Goal: Task Accomplishment & Management: Complete application form

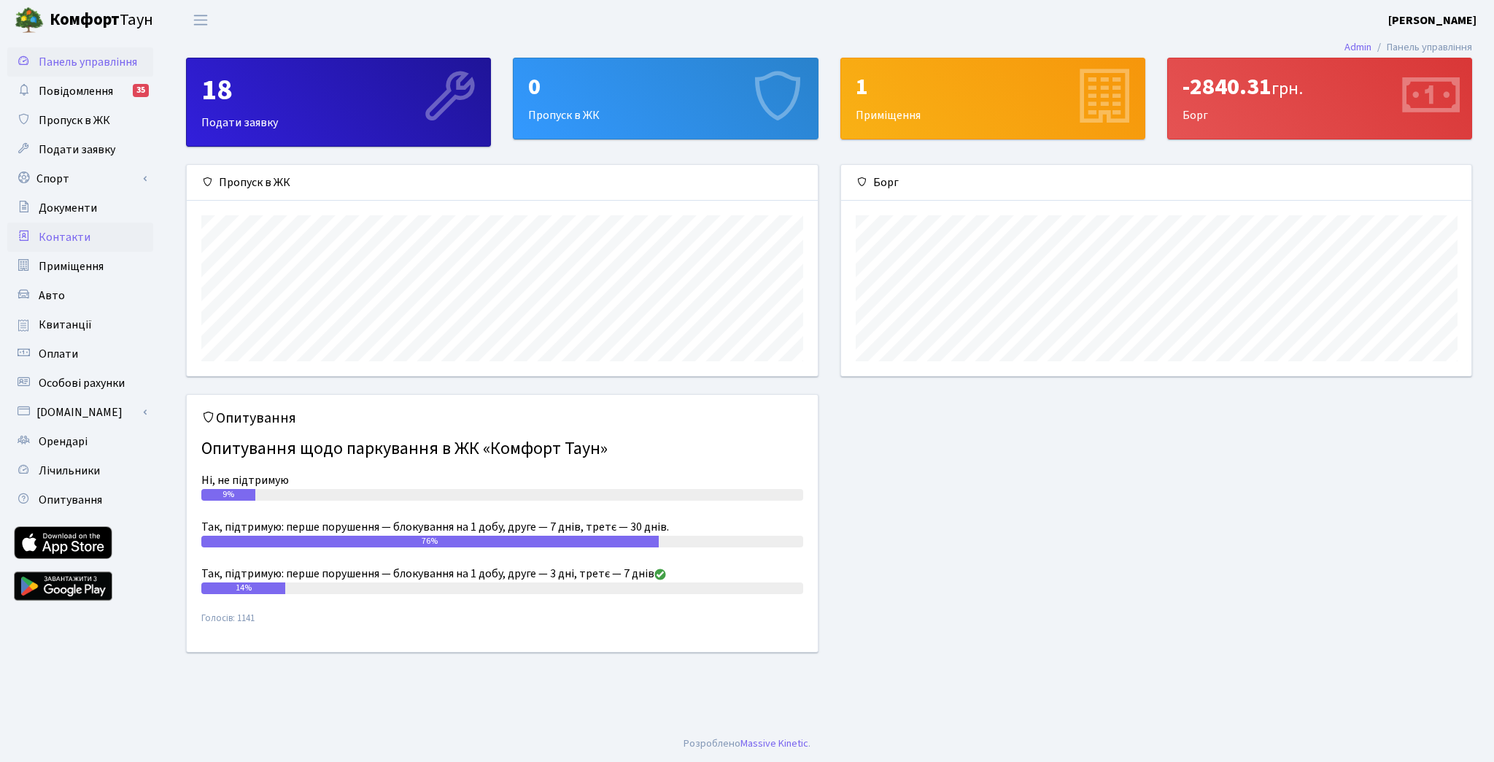
scroll to position [210, 631]
click at [82, 177] on link "Спорт" at bounding box center [80, 178] width 146 height 29
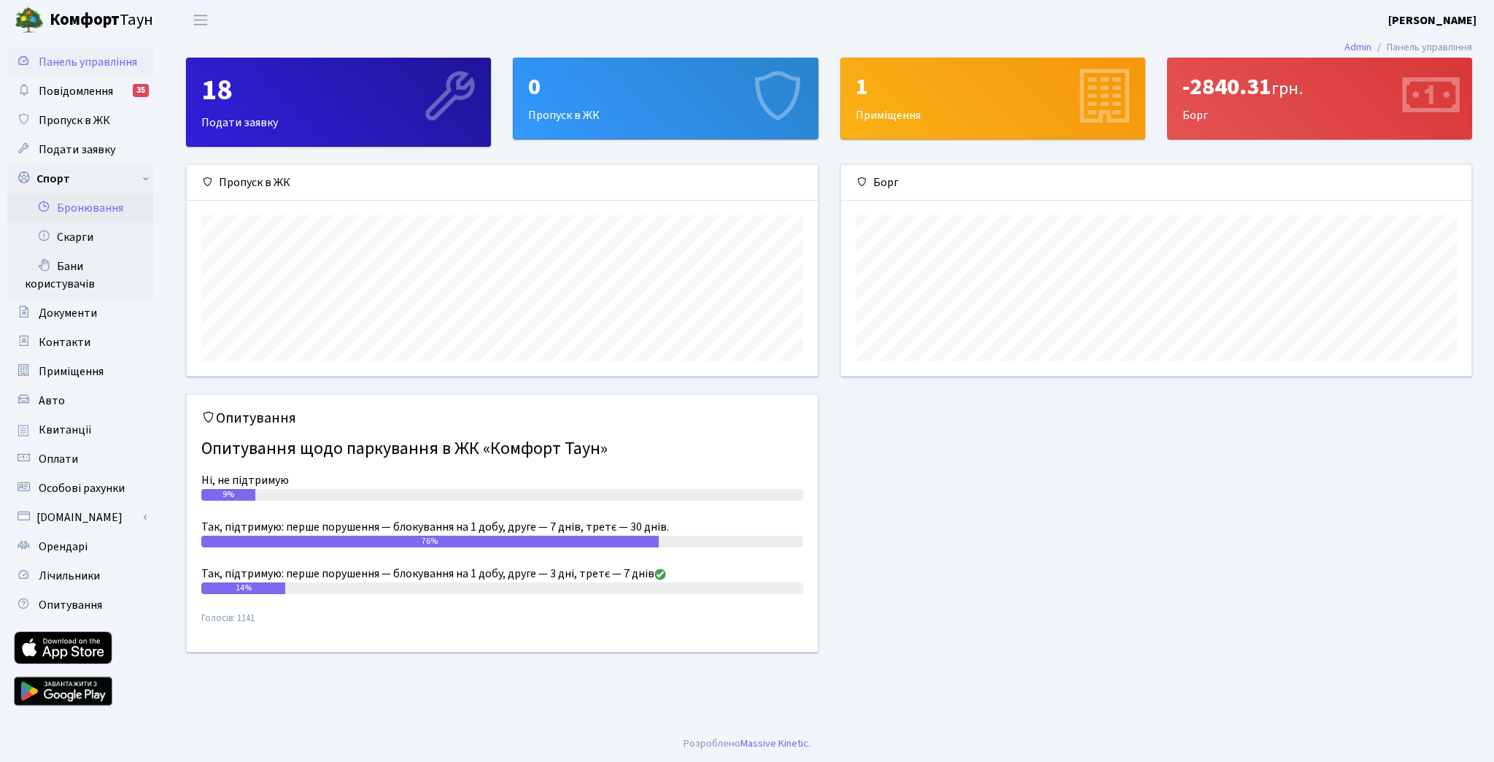
click at [75, 208] on link "Бронювання" at bounding box center [80, 207] width 146 height 29
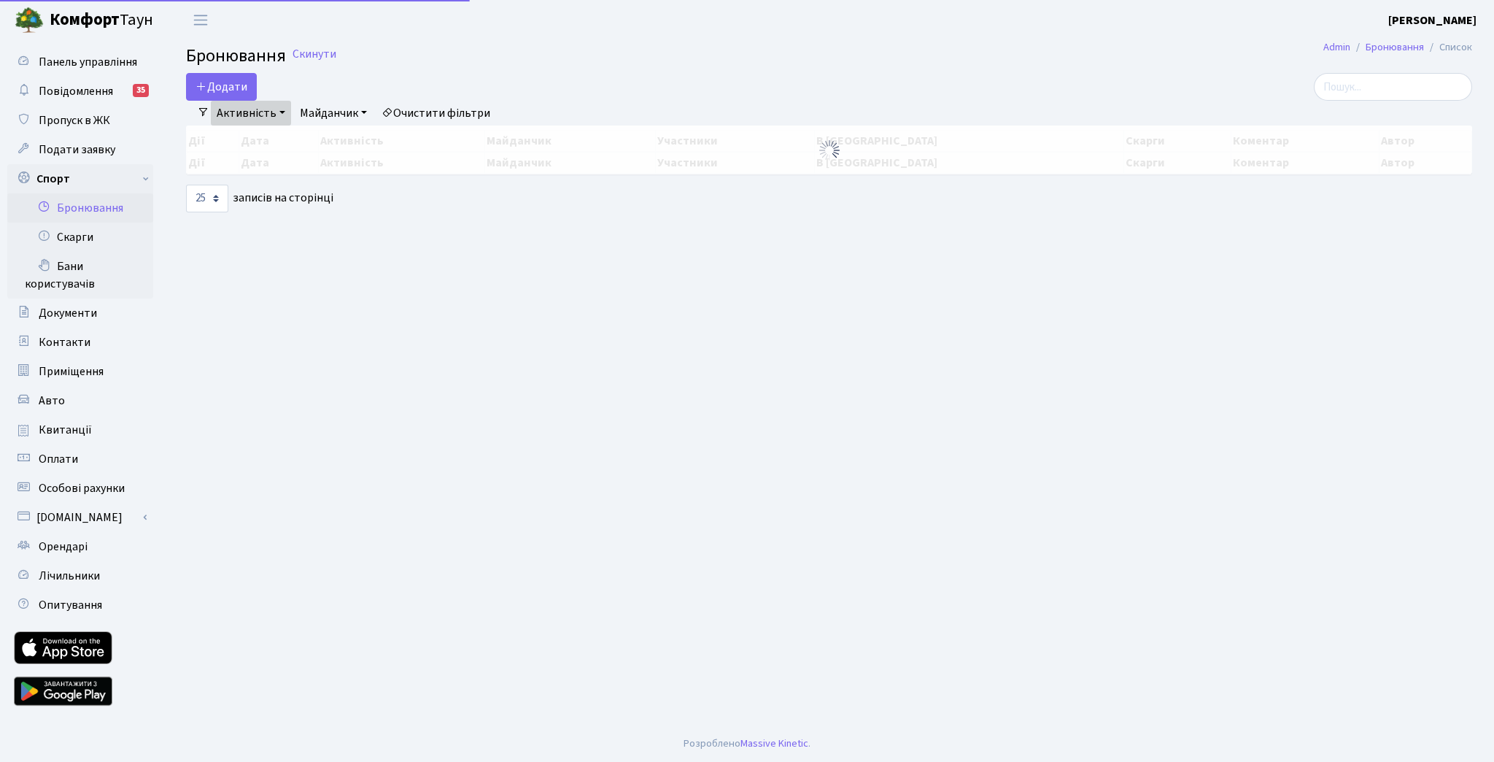
select select "25"
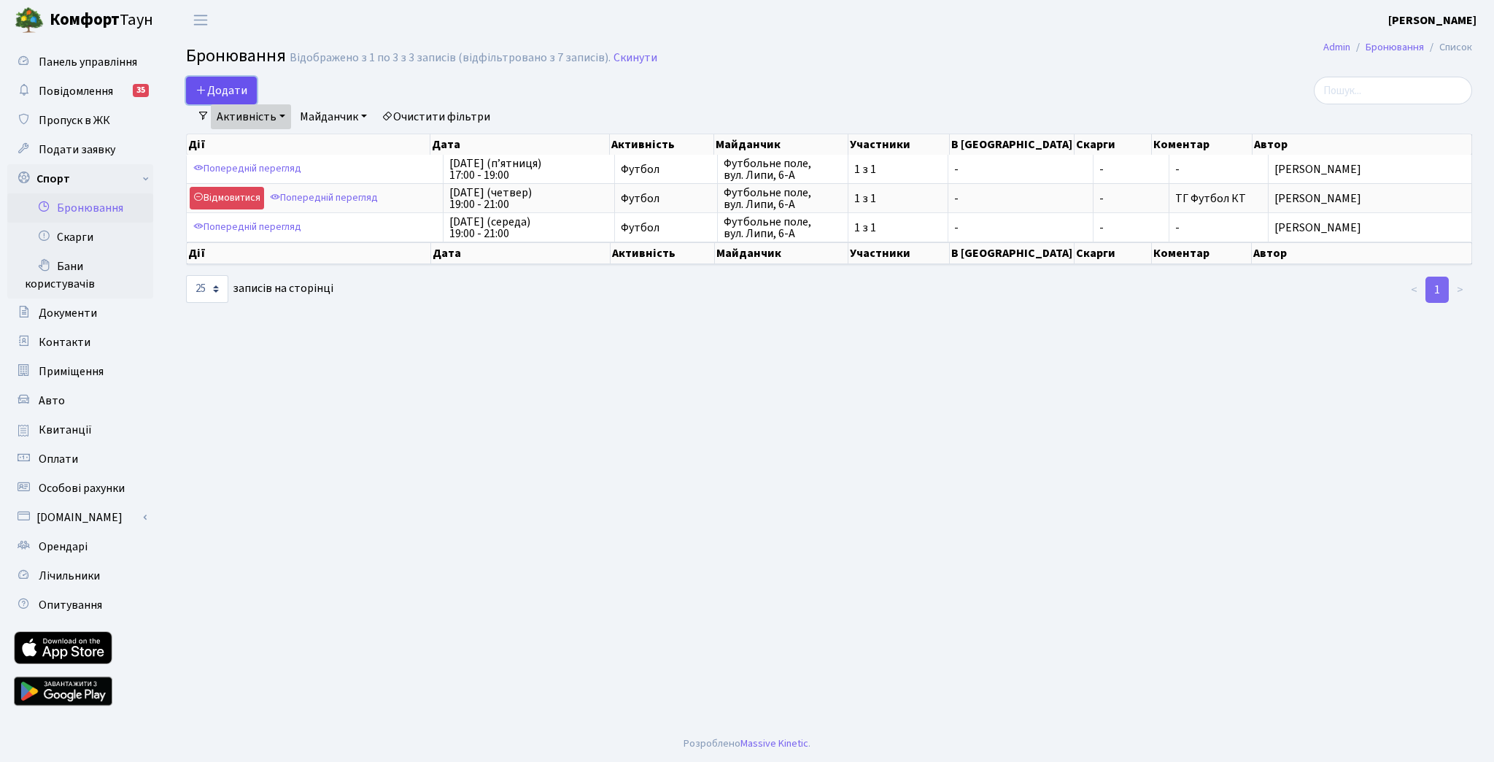
click at [232, 94] on button "Додати" at bounding box center [221, 91] width 71 height 28
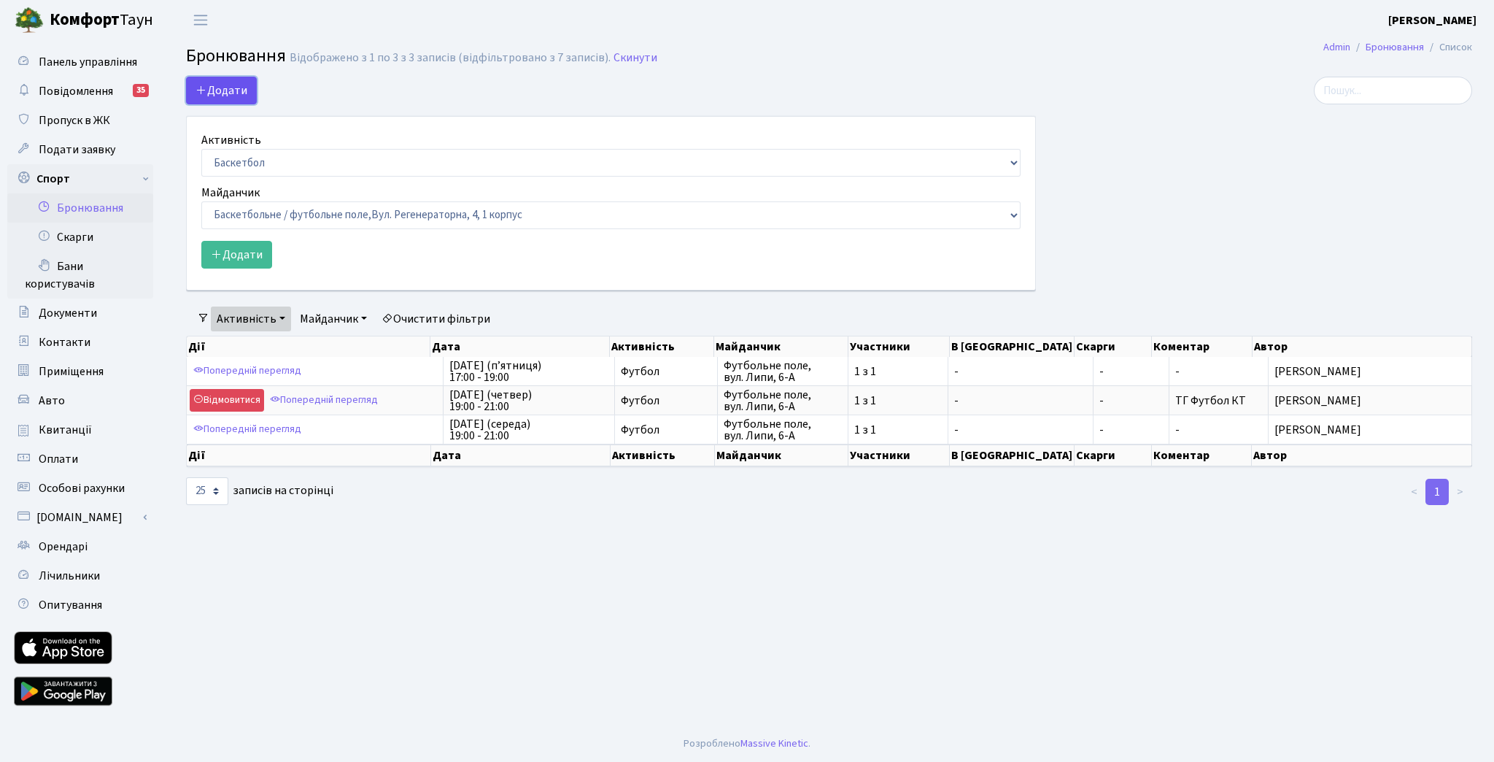
click at [232, 94] on button "Додати" at bounding box center [221, 91] width 71 height 28
click at [271, 153] on select "Баскетбол Волейбол Йога Катання на роликах Настільний теніс Теніс Футбол Фітнес" at bounding box center [610, 163] width 819 height 28
select select "2"
click at [201, 149] on select "Баскетбол Волейбол Йога Катання на роликах Настільний теніс Теніс Футбол Фітнес" at bounding box center [610, 163] width 819 height 28
click at [280, 210] on select "Баскетбольне / футбольне поле, Вул. Регенераторна, 4, 1 корпус Баскетбольне пол…" at bounding box center [610, 215] width 819 height 28
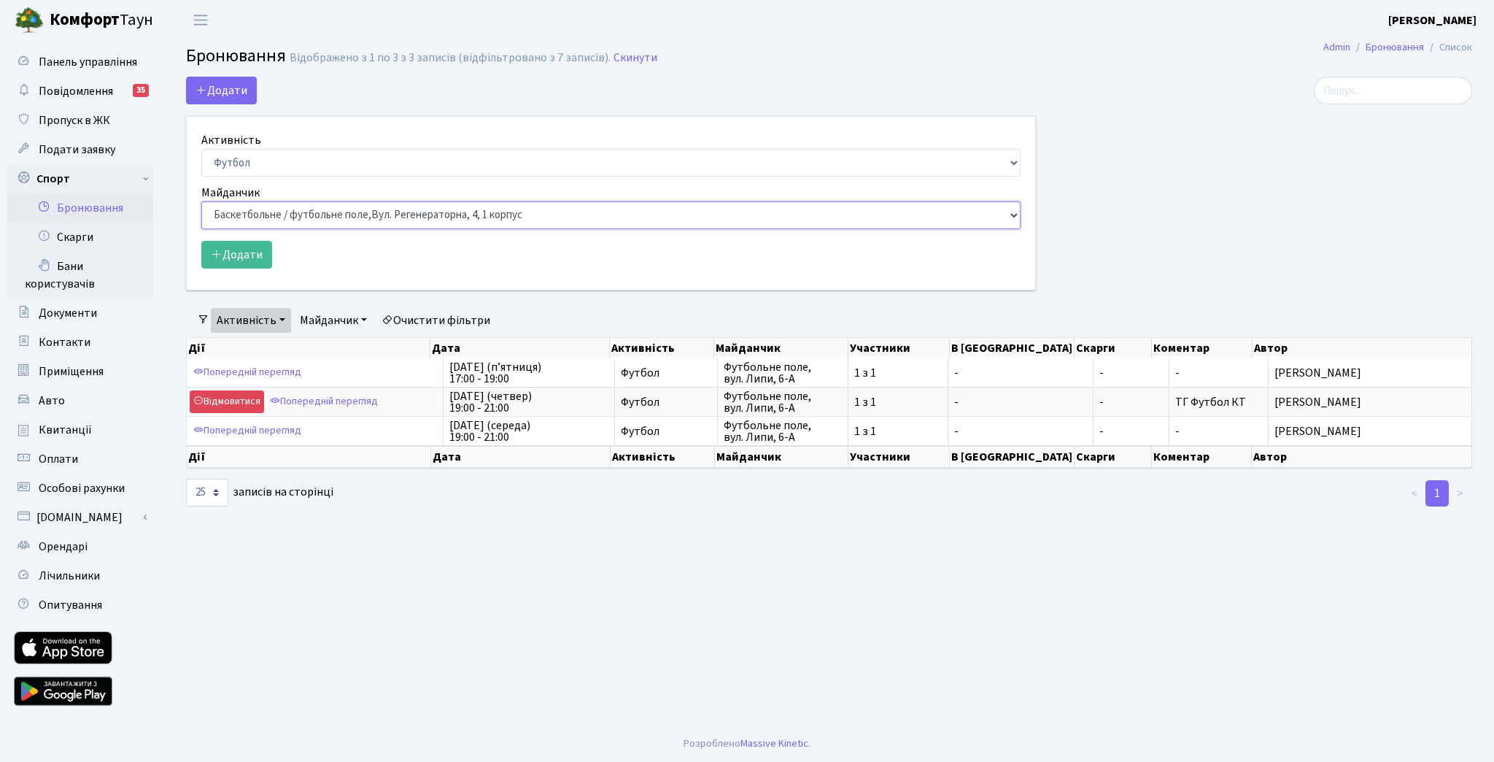
select select "10"
click at [201, 201] on select "Баскетбольне / футбольне поле, Вул. Регенераторна, 4, 1 корпус Баскетбольне пол…" at bounding box center [610, 215] width 819 height 28
click at [234, 268] on div "Активність Баскетбол Волейбол Йога Катання на роликах Настільний теніс Теніс Фу…" at bounding box center [611, 203] width 848 height 173
click at [235, 260] on button "Додати" at bounding box center [236, 255] width 71 height 28
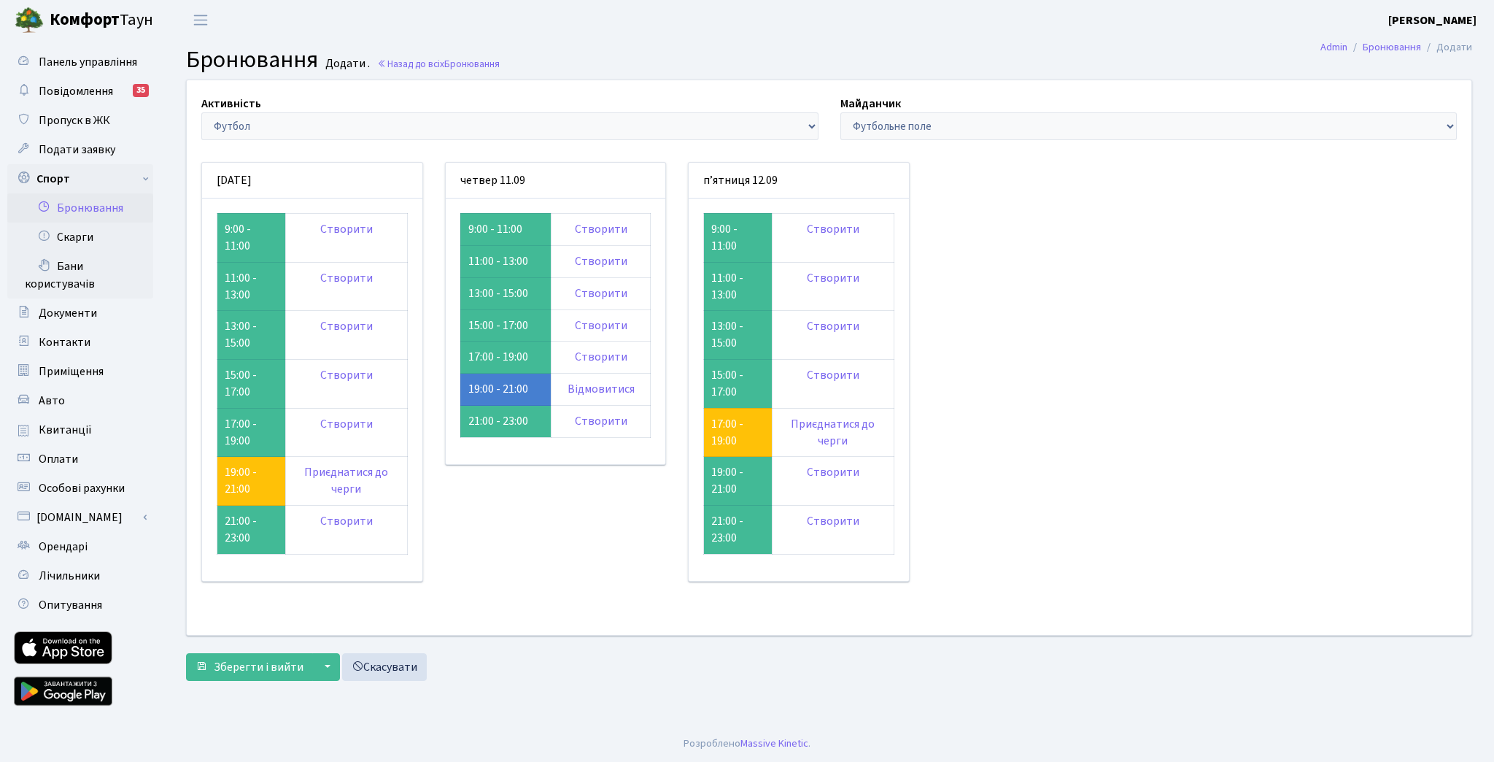
click at [108, 214] on link "Бронювання" at bounding box center [80, 207] width 146 height 29
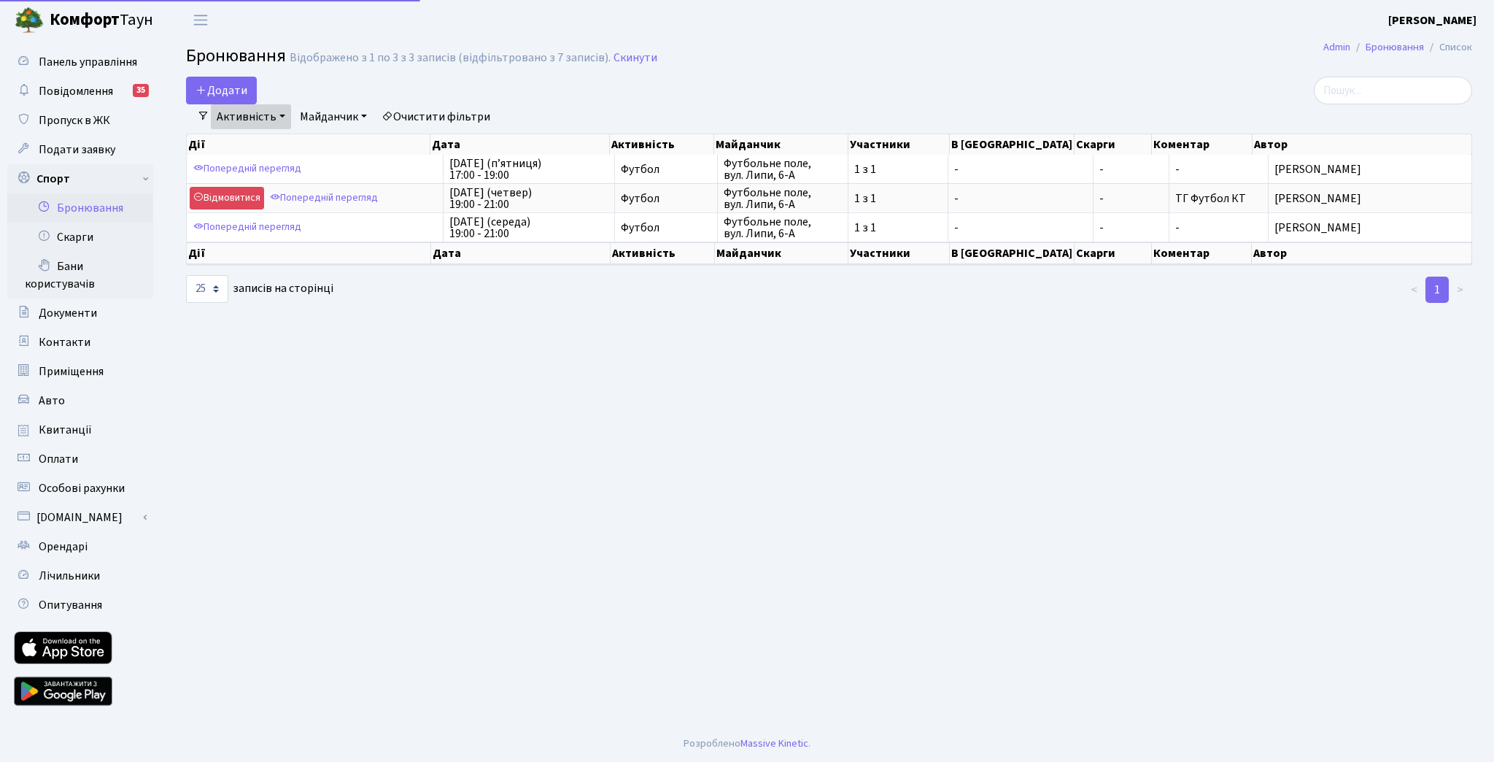
select select "25"
click at [685, 417] on main "Admin Бронювання Список Бронювання Відображено з 1 по 3 з 3 записів (відфільтро…" at bounding box center [829, 382] width 1330 height 685
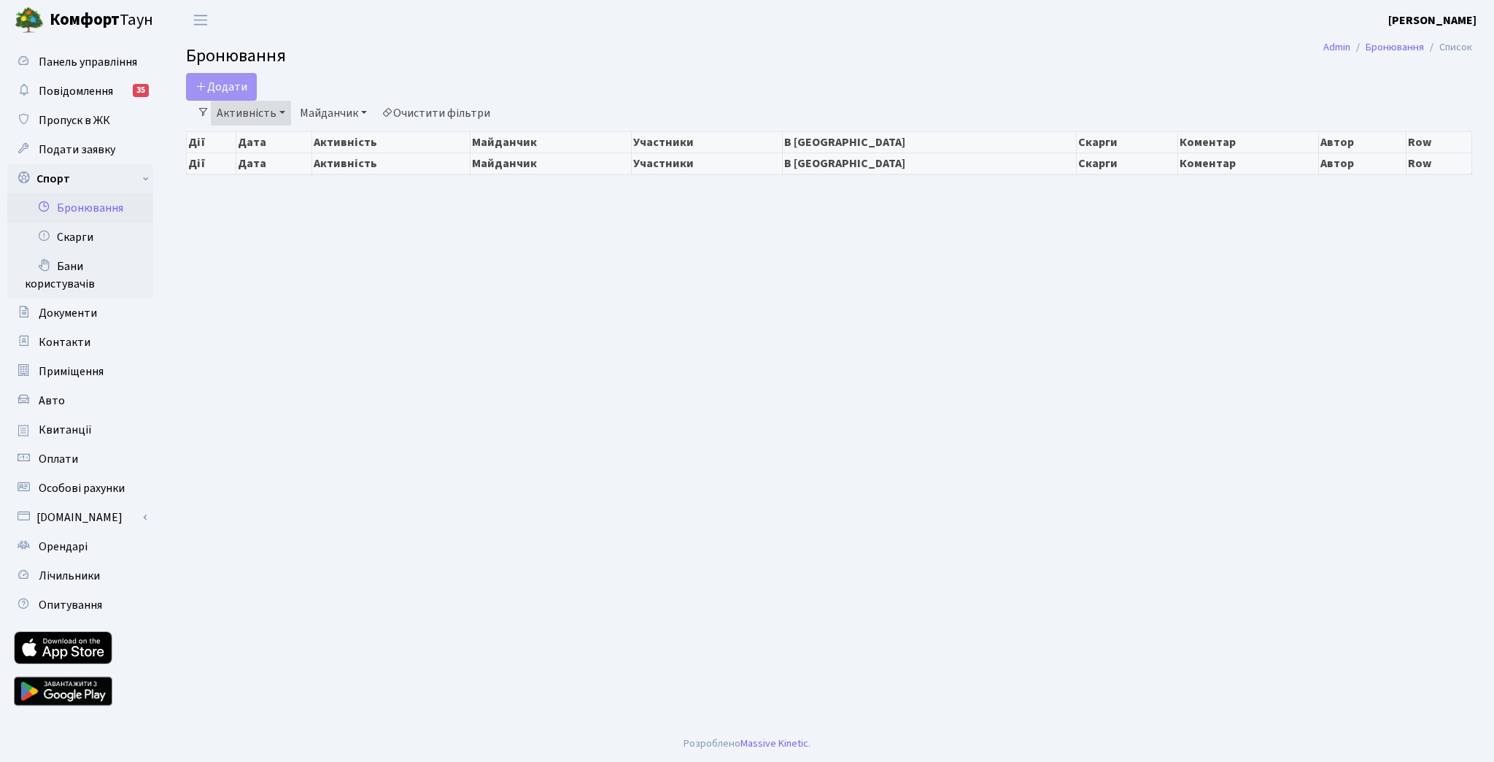
select select "25"
